Goal: Find specific page/section: Find specific page/section

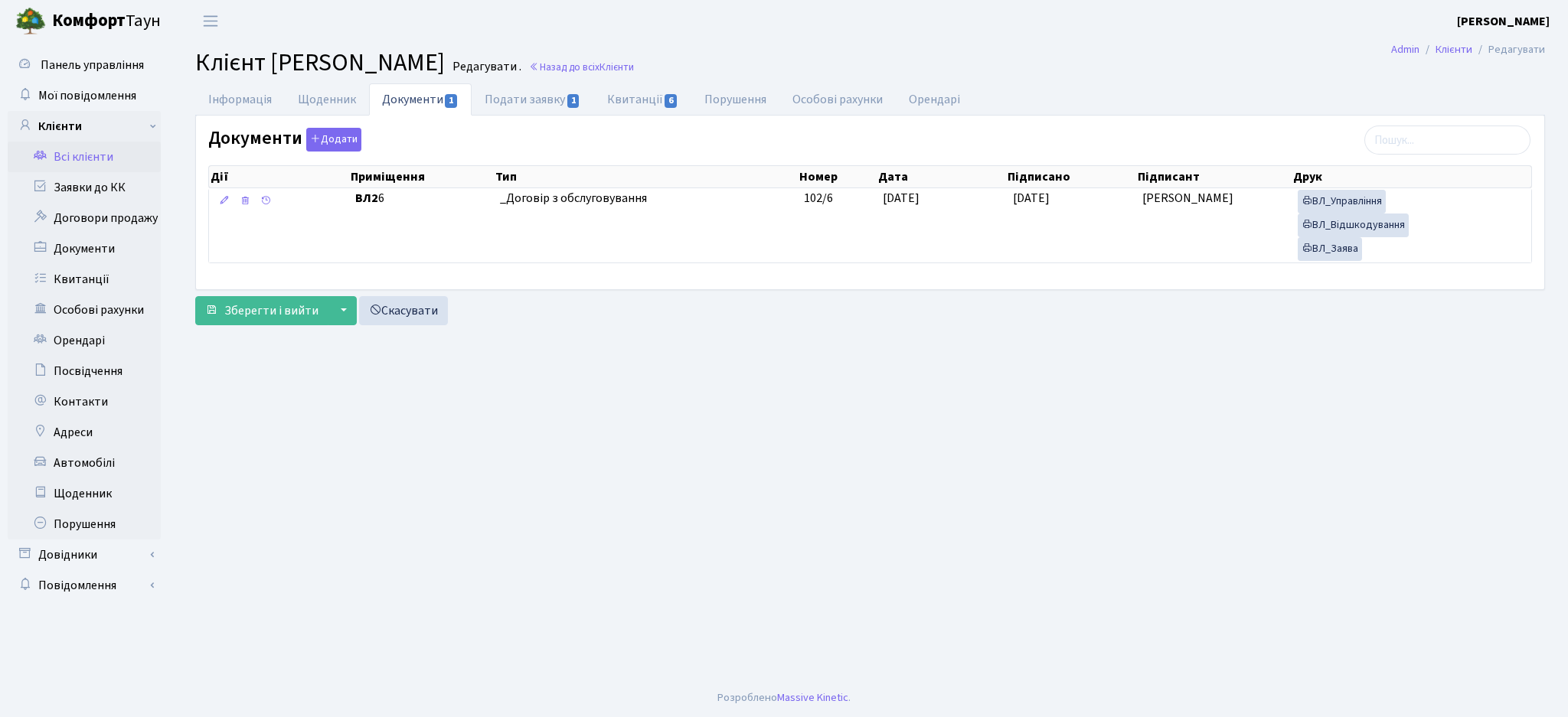
click at [90, 161] on link "Всі клієнти" at bounding box center [84, 157] width 153 height 31
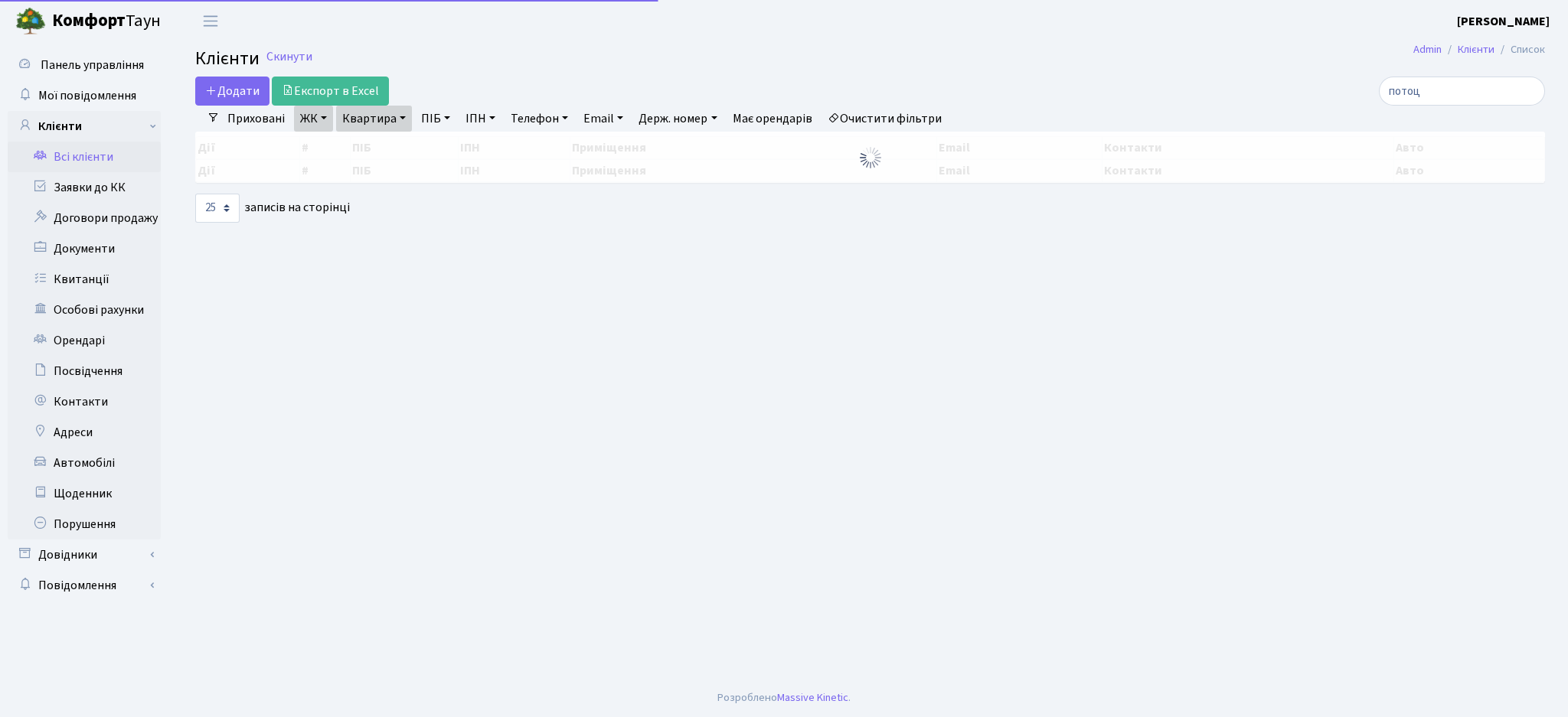
select select "25"
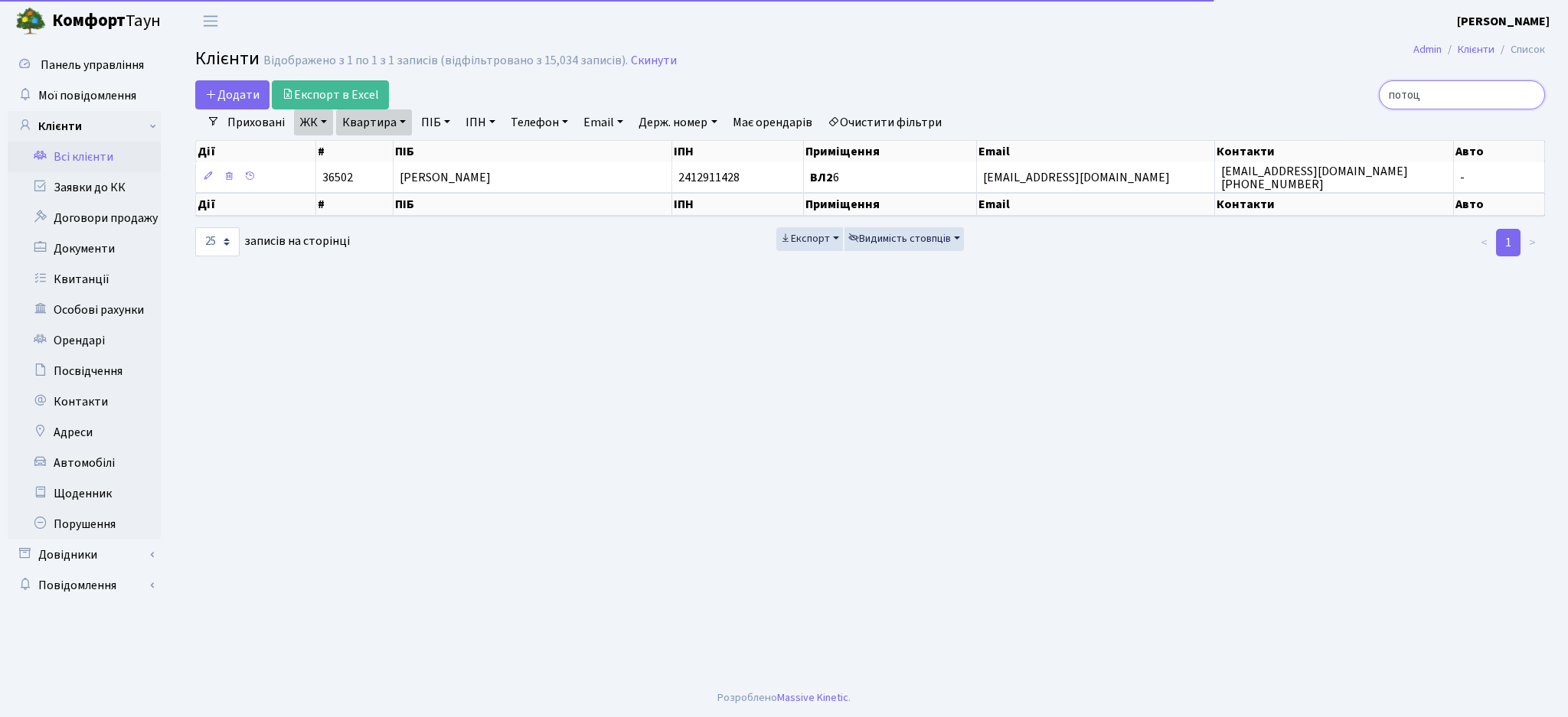
drag, startPoint x: 1437, startPoint y: 93, endPoint x: 1300, endPoint y: 103, distance: 137.4
click at [1300, 102] on div "потоц" at bounding box center [1328, 94] width 435 height 29
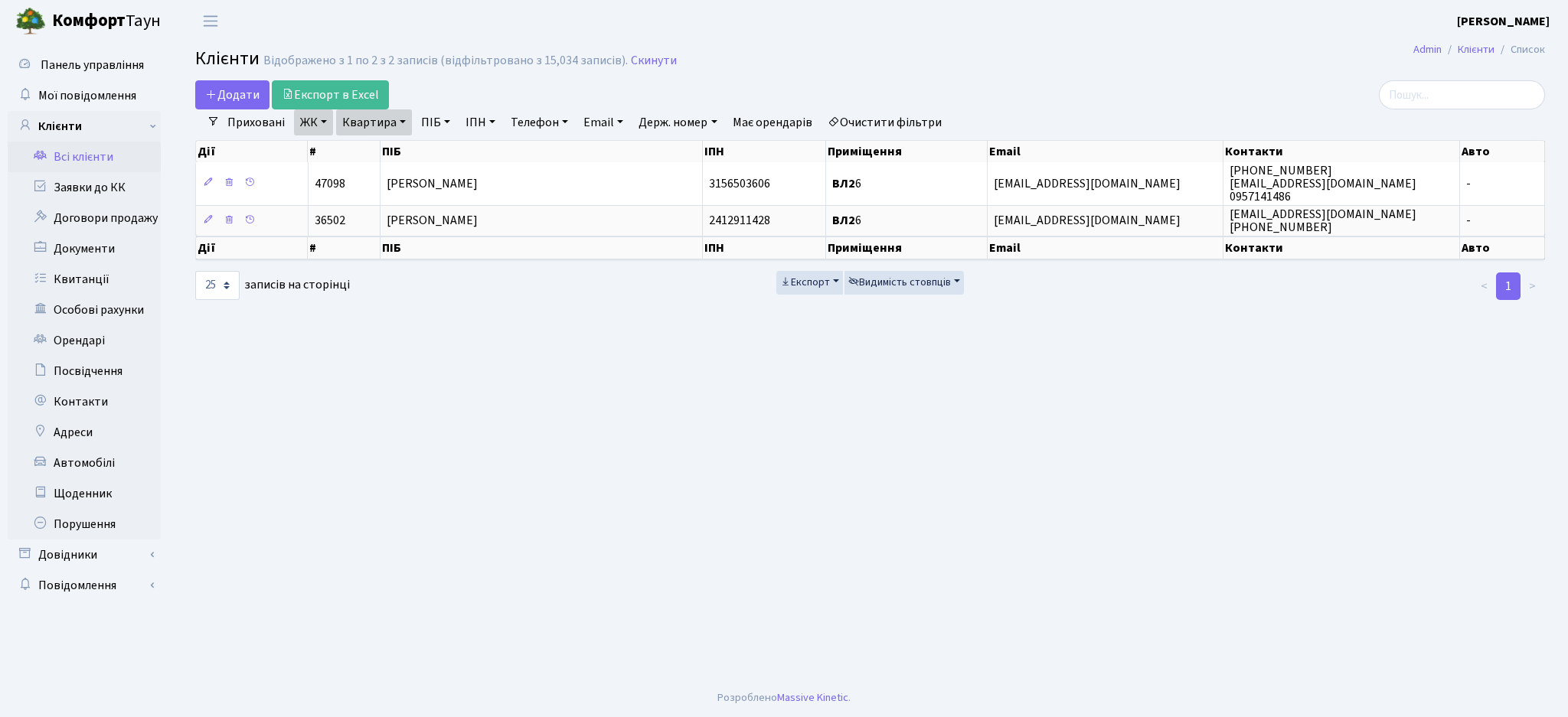
click at [873, 116] on link "Очистити фільтри" at bounding box center [884, 122] width 126 height 26
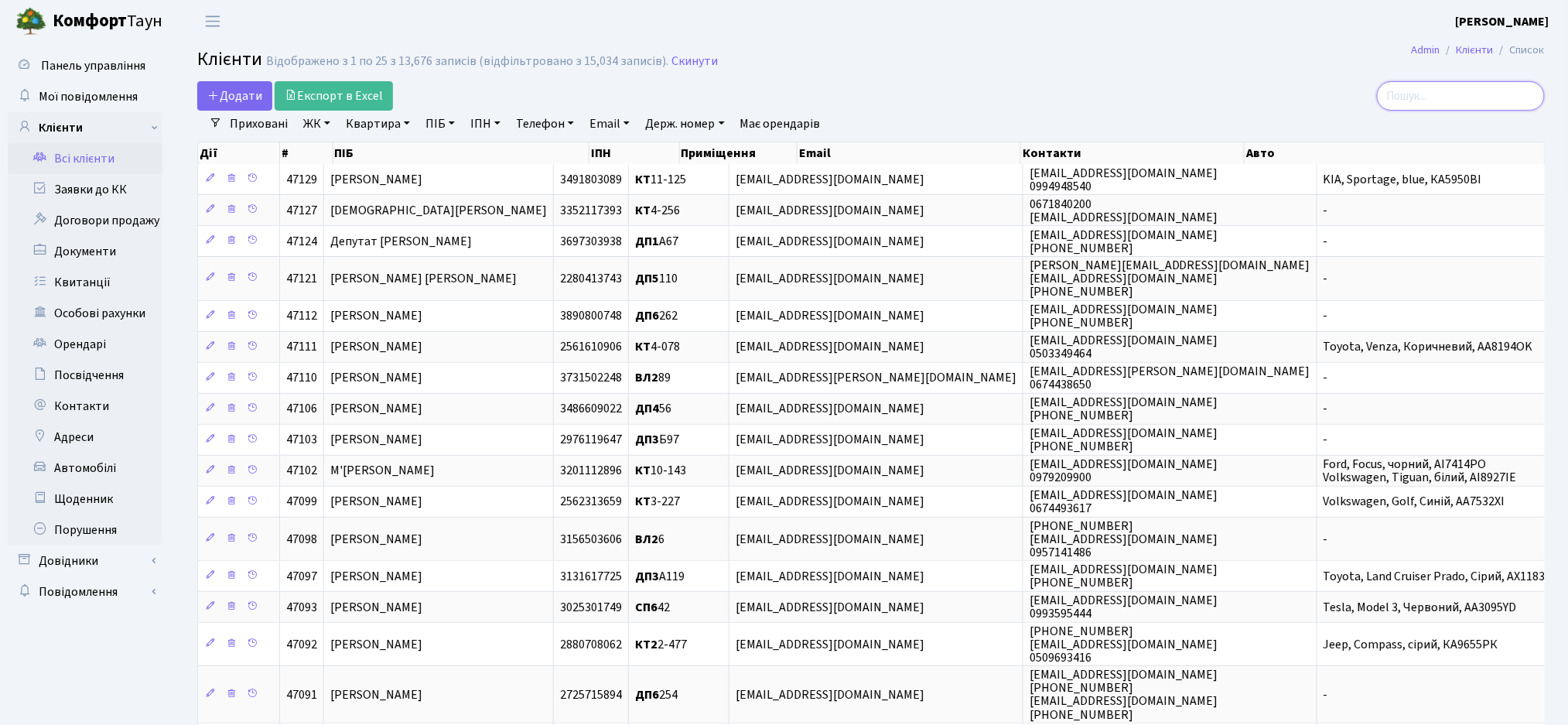
click at [1453, 82] on input "search" at bounding box center [1461, 95] width 168 height 29
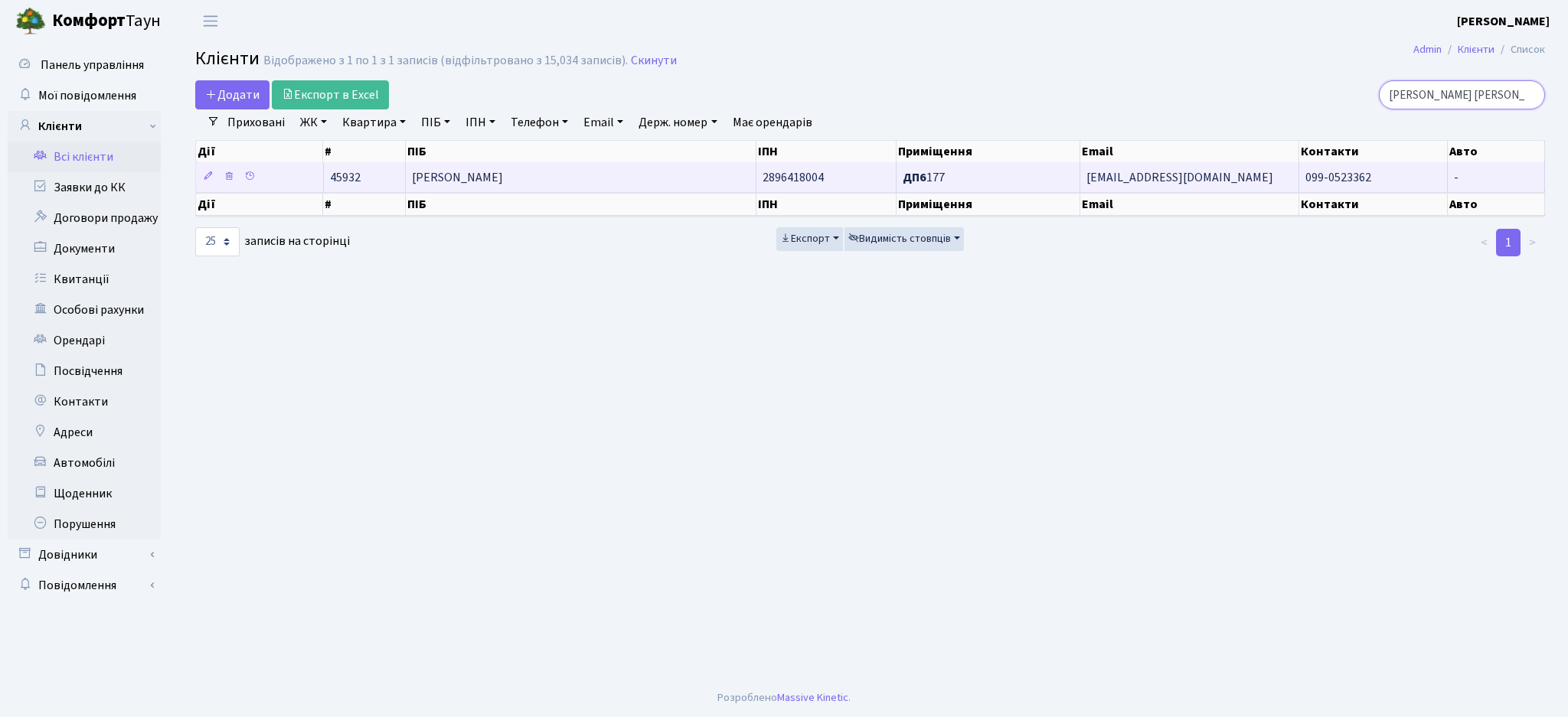
type input "максименко н"
click at [566, 163] on td "Максименко Наталія Леонідівна" at bounding box center [581, 177] width 351 height 30
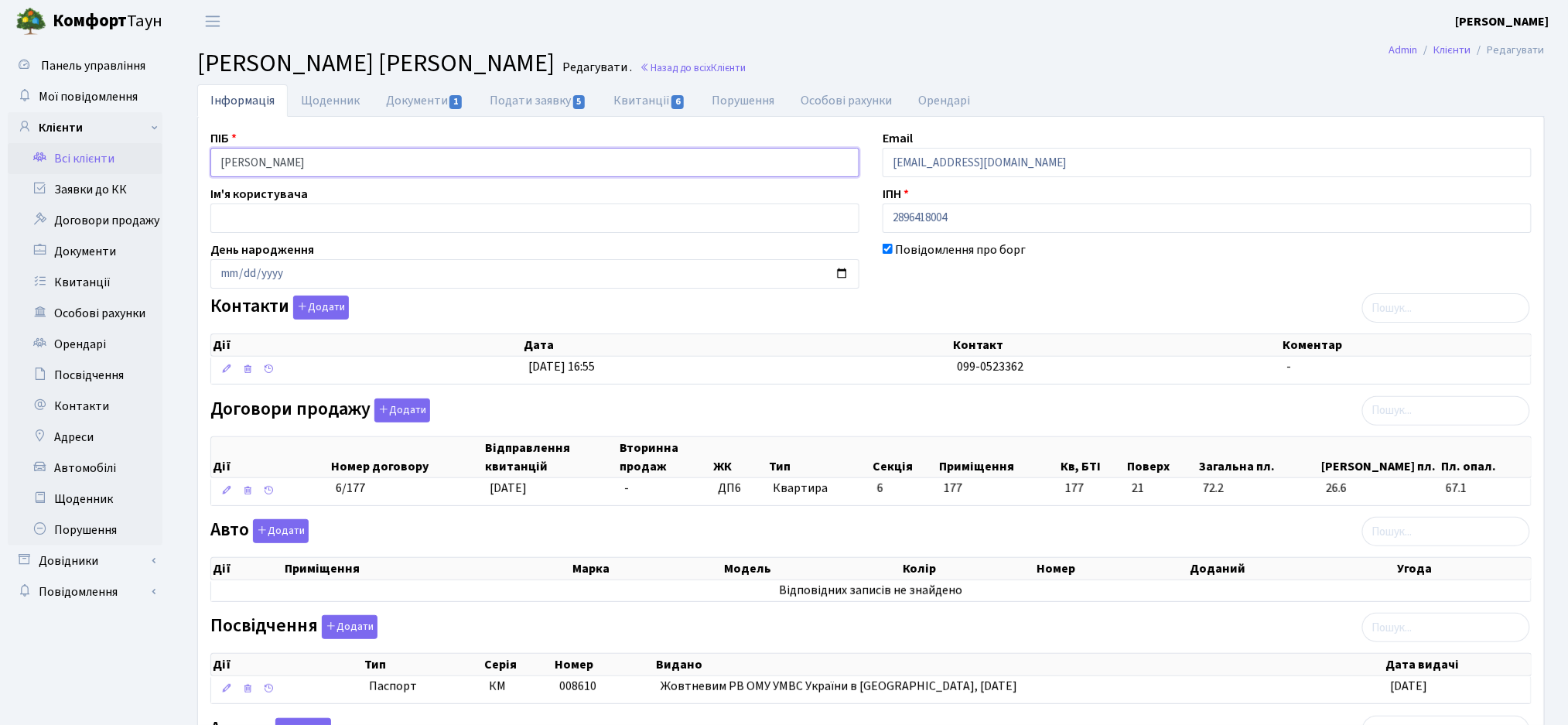
drag, startPoint x: 449, startPoint y: 165, endPoint x: 288, endPoint y: 166, distance: 161.0
click at [288, 166] on input "Максименко Наталія Леонідівна" at bounding box center [534, 162] width 649 height 29
click at [413, 92] on link "Документи 1" at bounding box center [424, 100] width 104 height 32
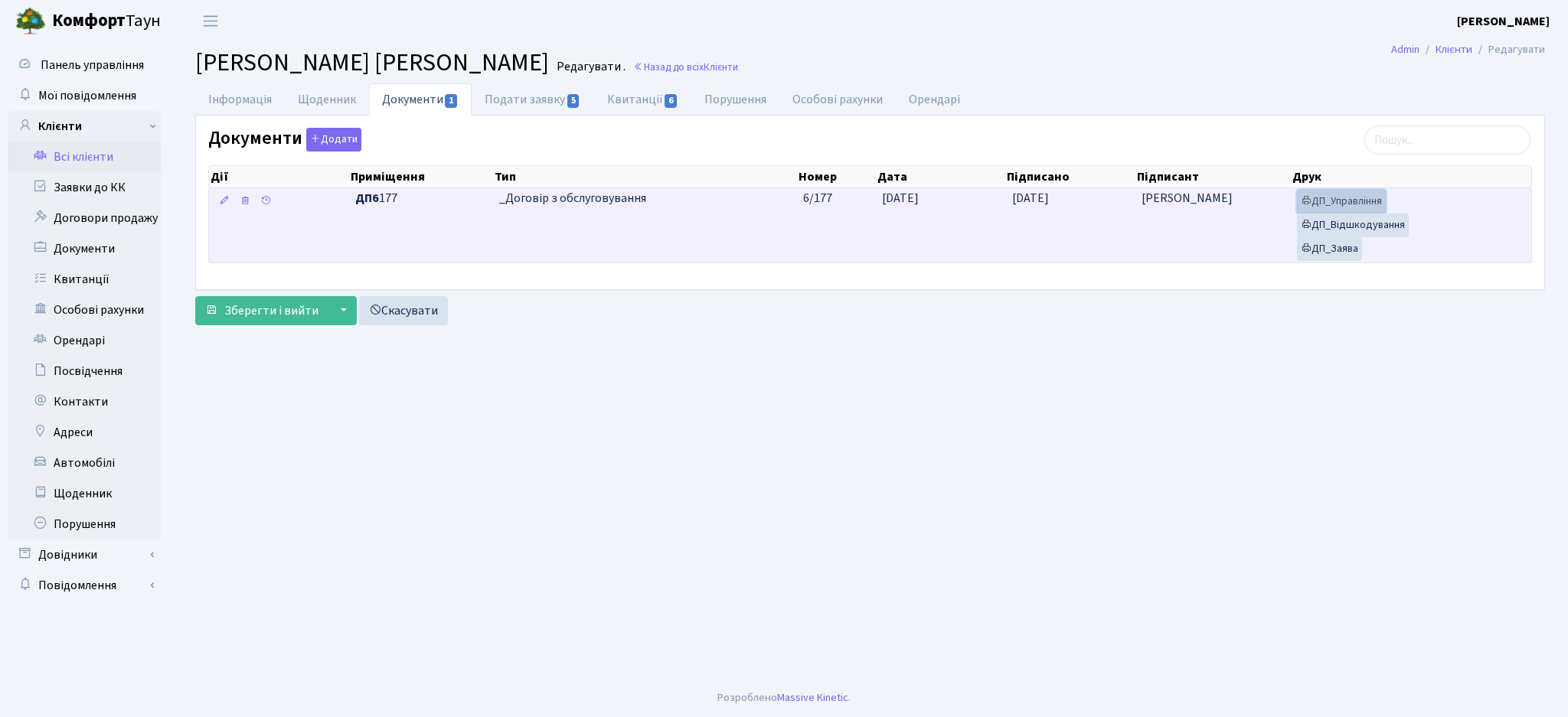
click at [1345, 197] on link "ДП_Управління" at bounding box center [1341, 202] width 89 height 24
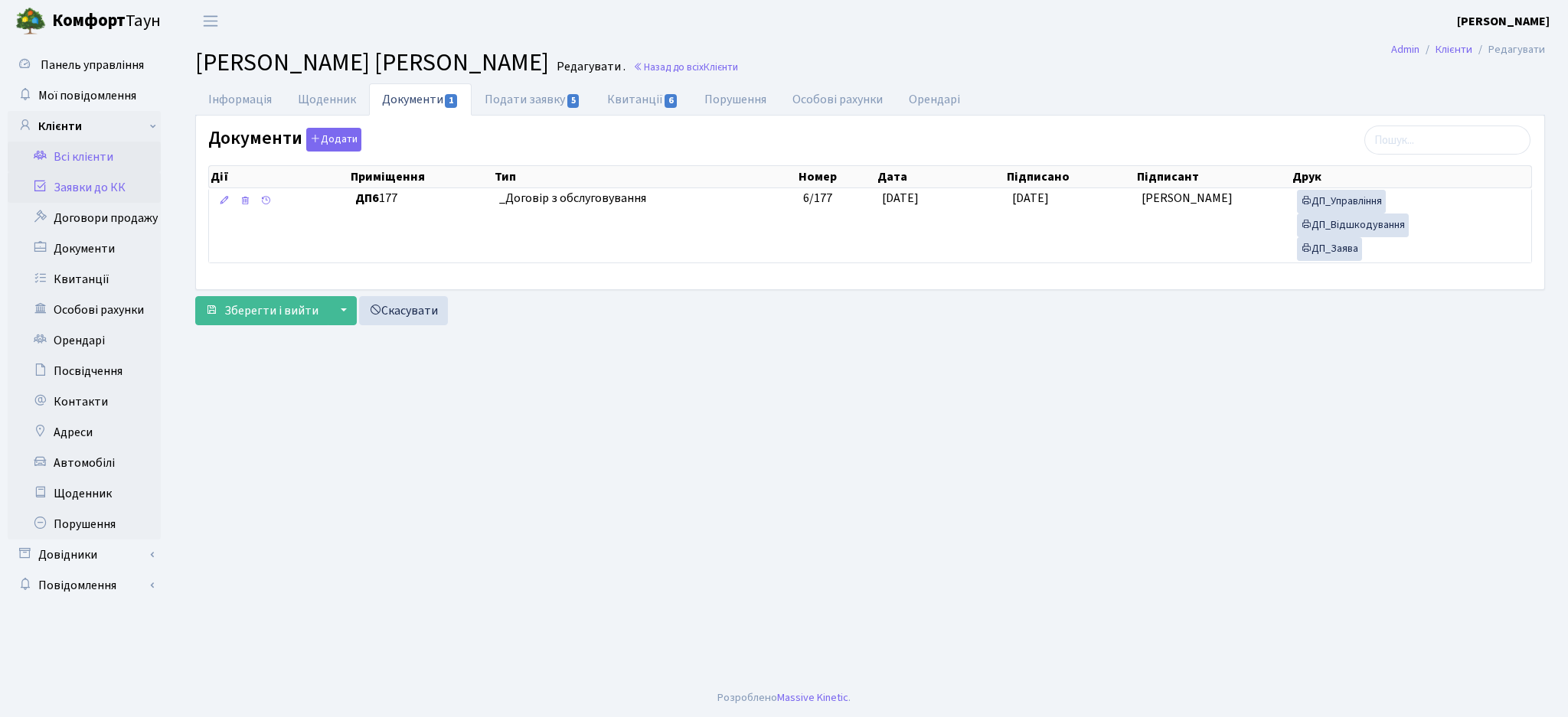
click at [75, 185] on link "Заявки до КК" at bounding box center [84, 187] width 153 height 31
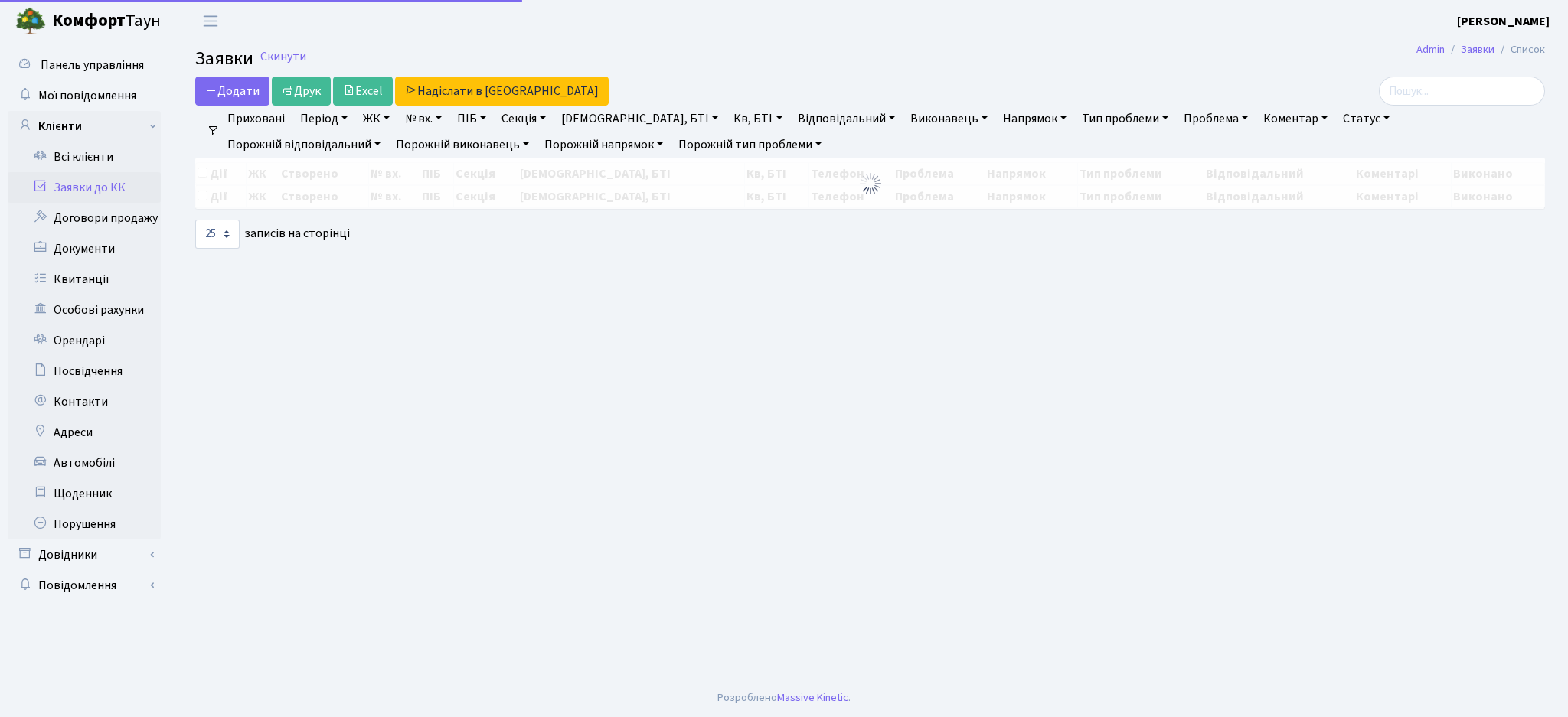
select select "25"
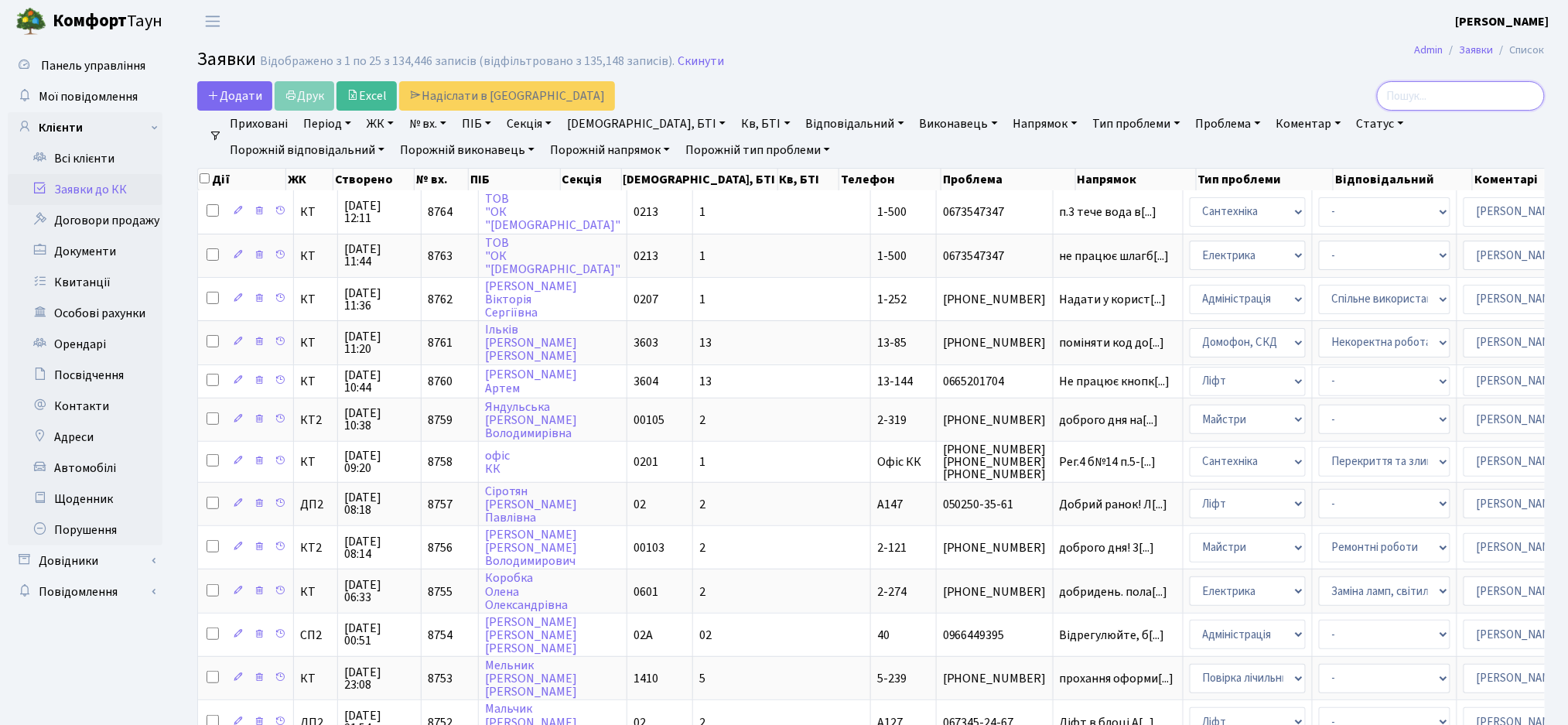
click at [1432, 109] on input "search" at bounding box center [1461, 95] width 168 height 29
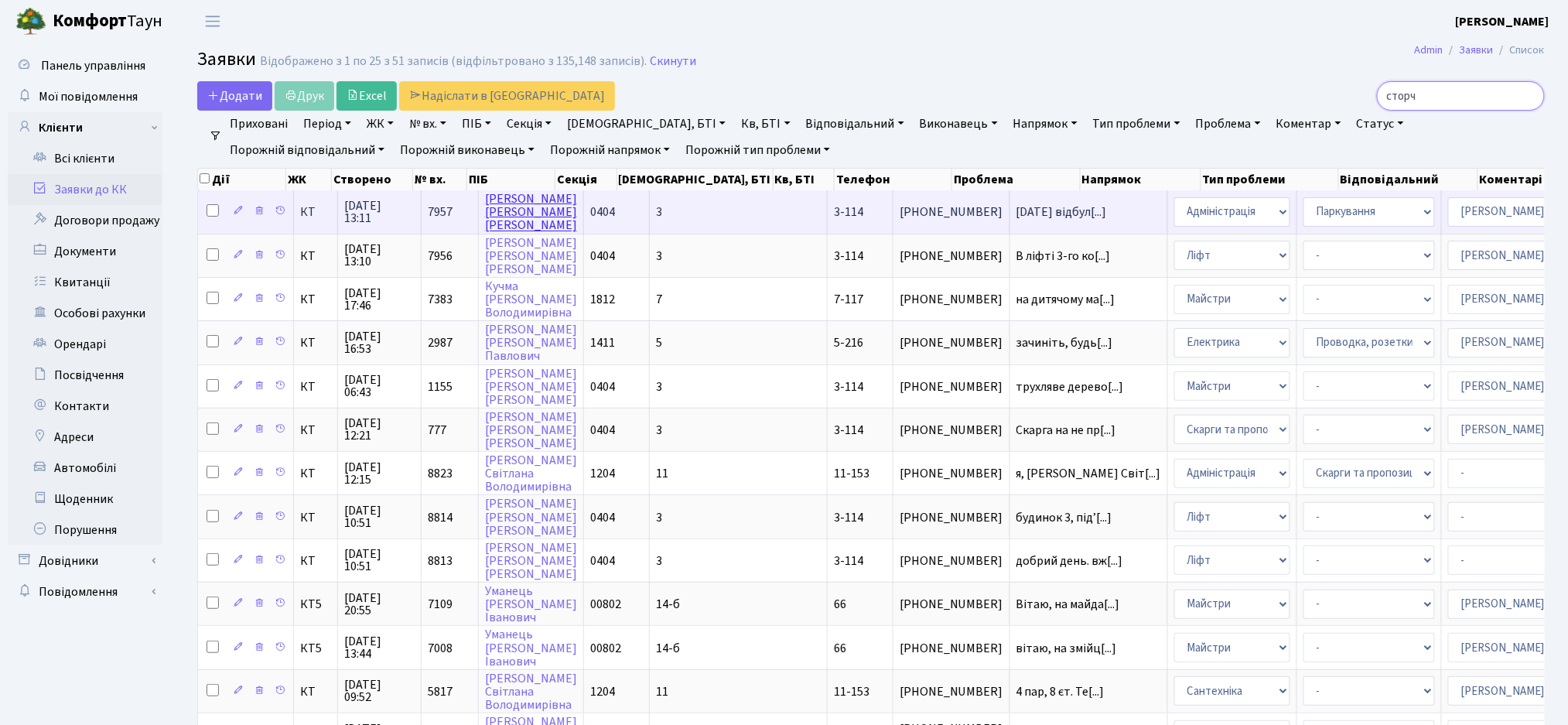
type input "сторч"
click at [506, 228] on link "[PERSON_NAME]" at bounding box center [531, 212] width 92 height 44
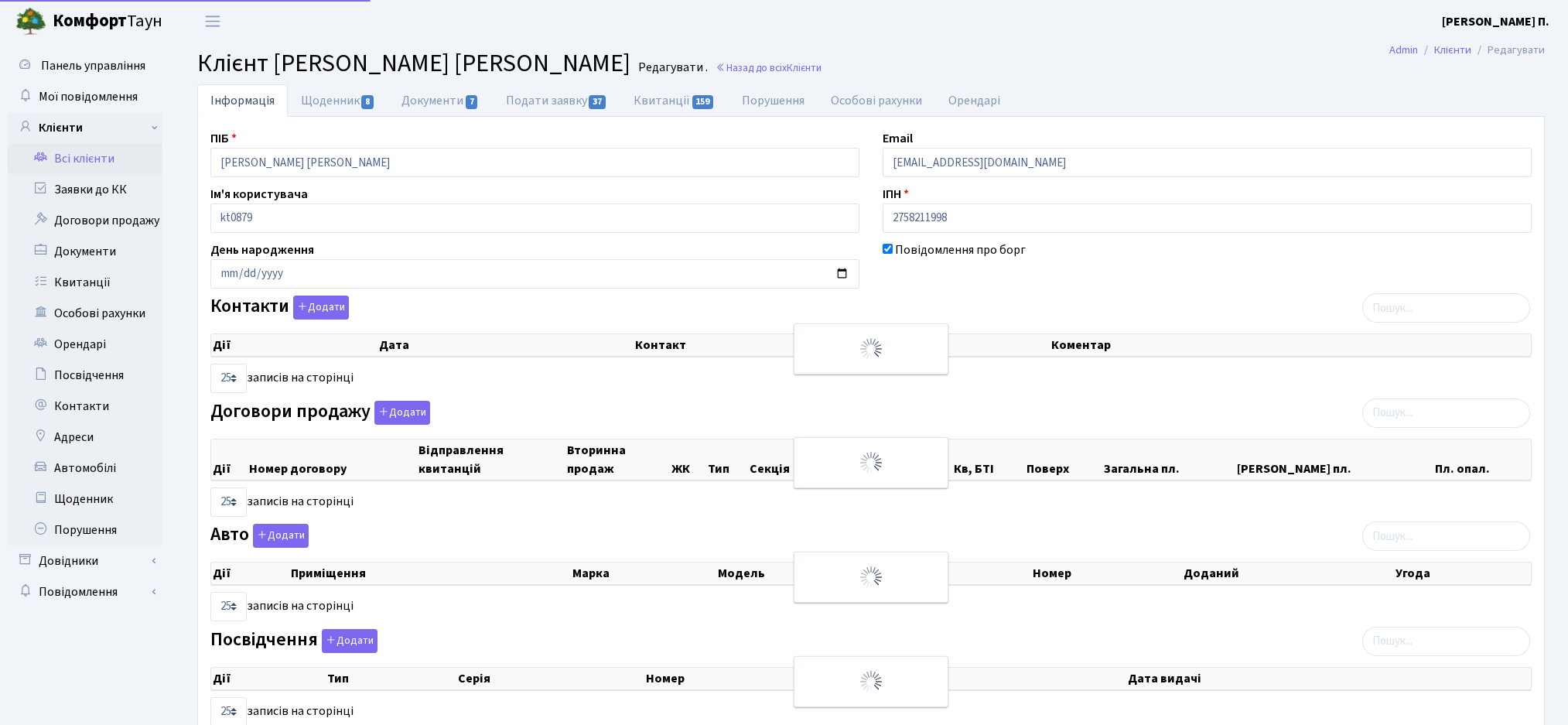
select select "25"
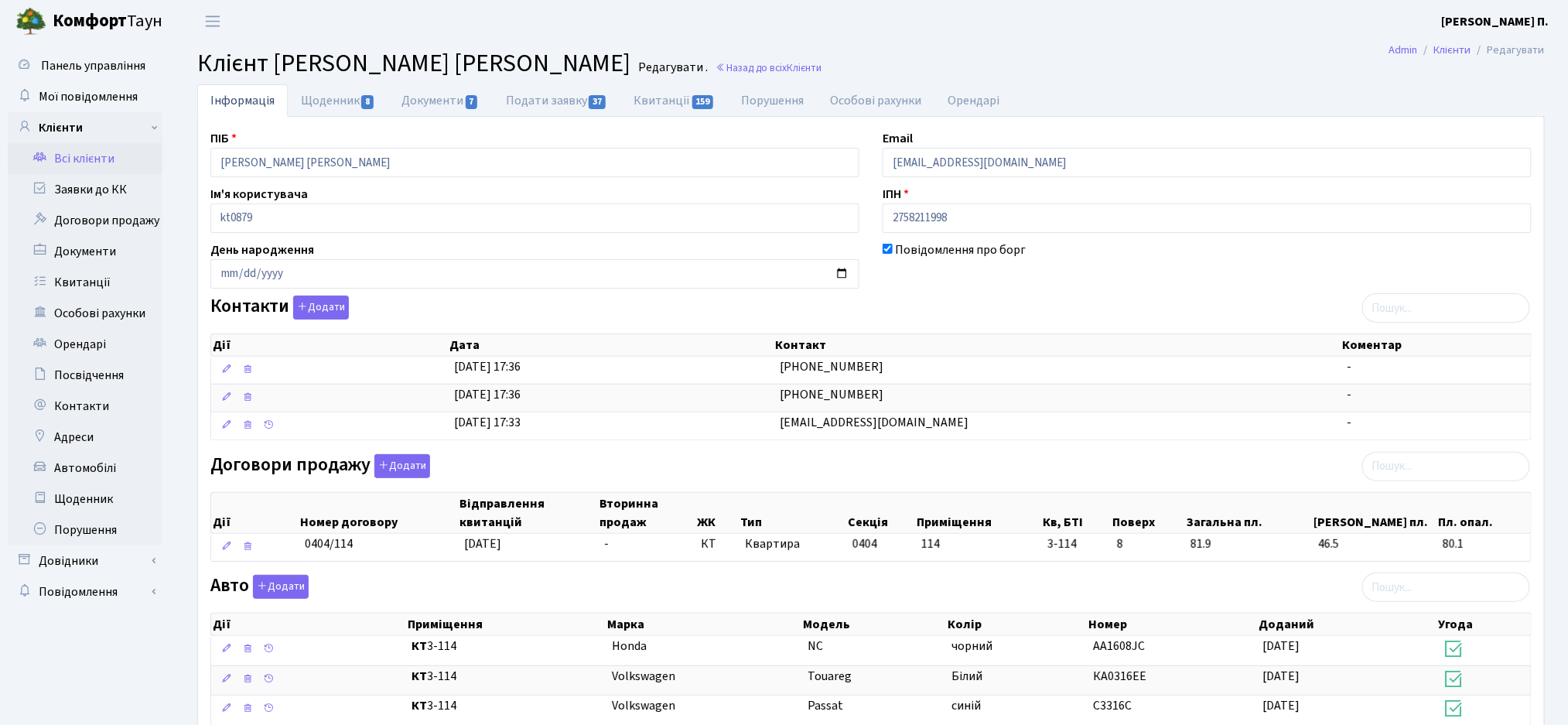
drag, startPoint x: 369, startPoint y: 56, endPoint x: 638, endPoint y: 54, distance: 269.0
click at [630, 54] on span "Клієнт [PERSON_NAME] [PERSON_NAME]" at bounding box center [414, 63] width 433 height 36
copy span "[PERSON_NAME]"
click at [434, 60] on span "Клієнт [PERSON_NAME] [PERSON_NAME]" at bounding box center [414, 63] width 433 height 36
click at [675, 102] on link "Квитанції 159" at bounding box center [675, 100] width 108 height 32
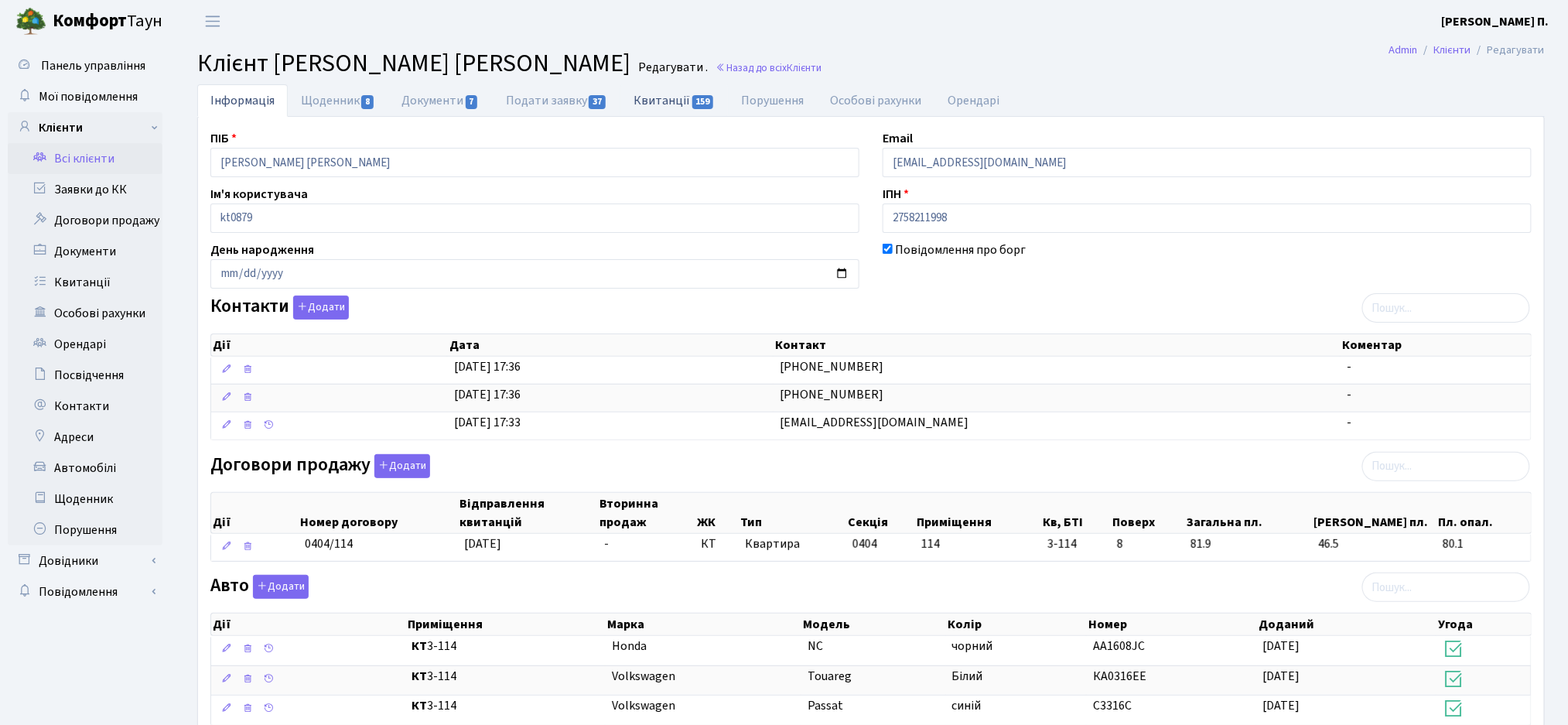
select select "25"
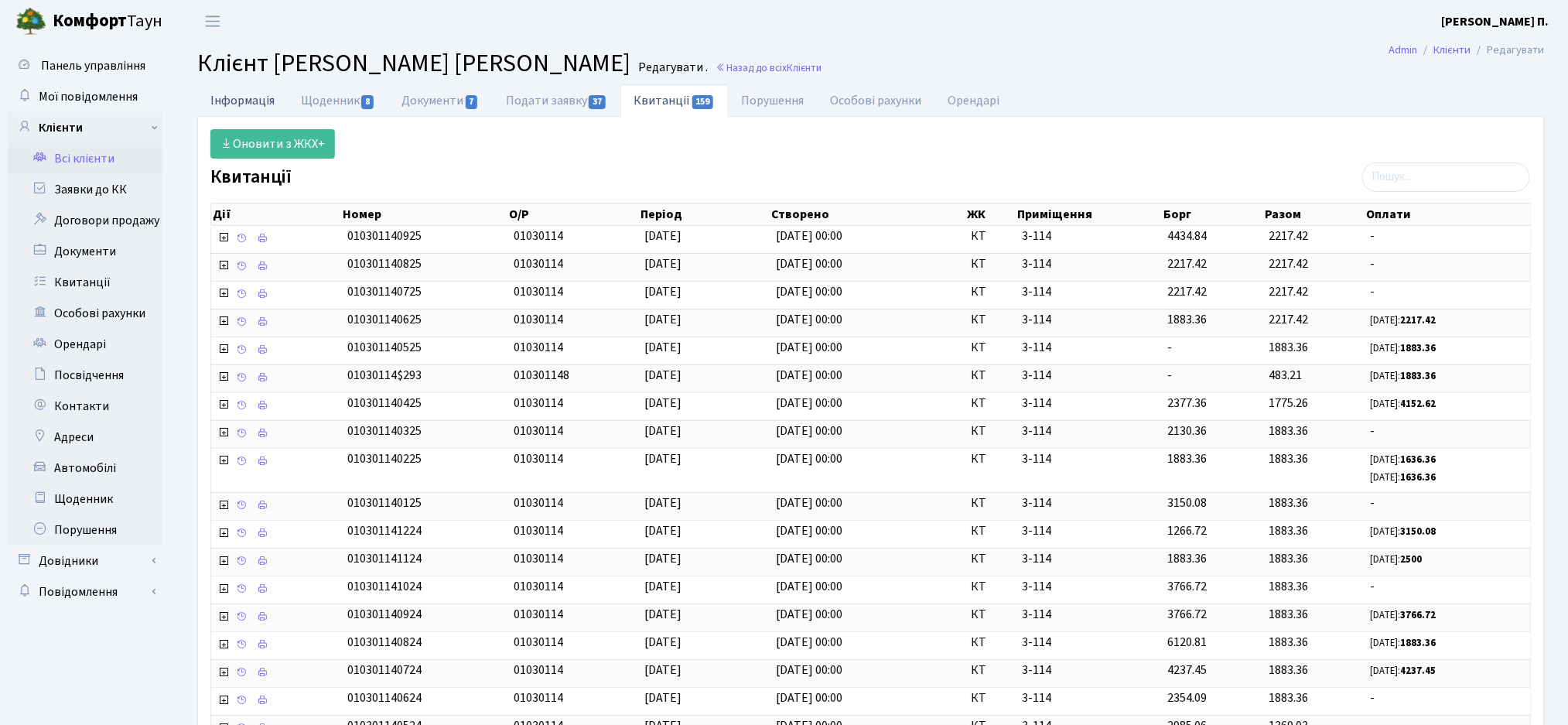
click at [260, 96] on link "Інформація" at bounding box center [243, 100] width 90 height 32
